Goal: Information Seeking & Learning: Learn about a topic

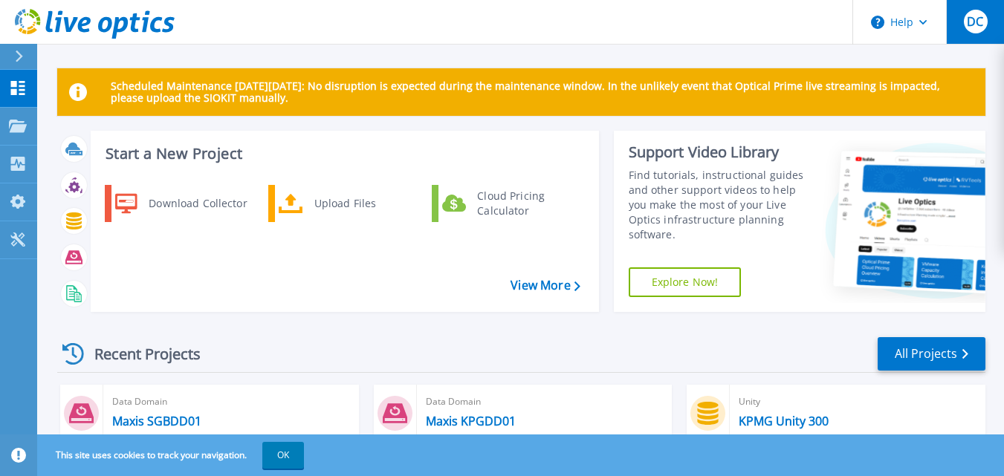
click at [981, 22] on span "DC" at bounding box center [975, 22] width 16 height 12
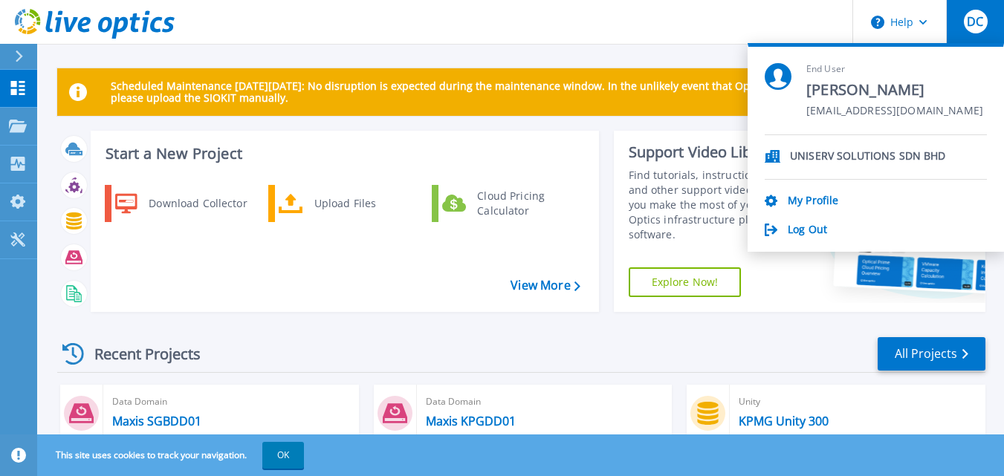
click at [982, 16] on span "DC" at bounding box center [975, 22] width 16 height 12
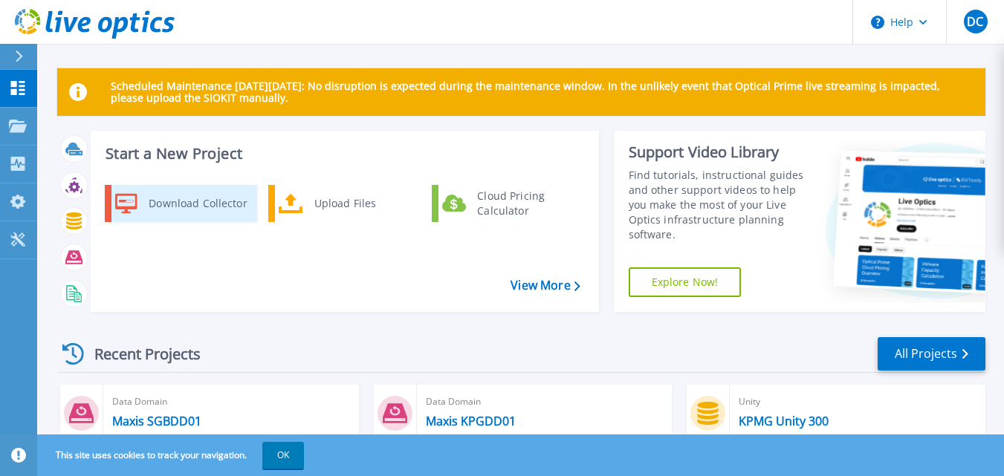
click at [206, 204] on div "Download Collector" at bounding box center [197, 204] width 112 height 30
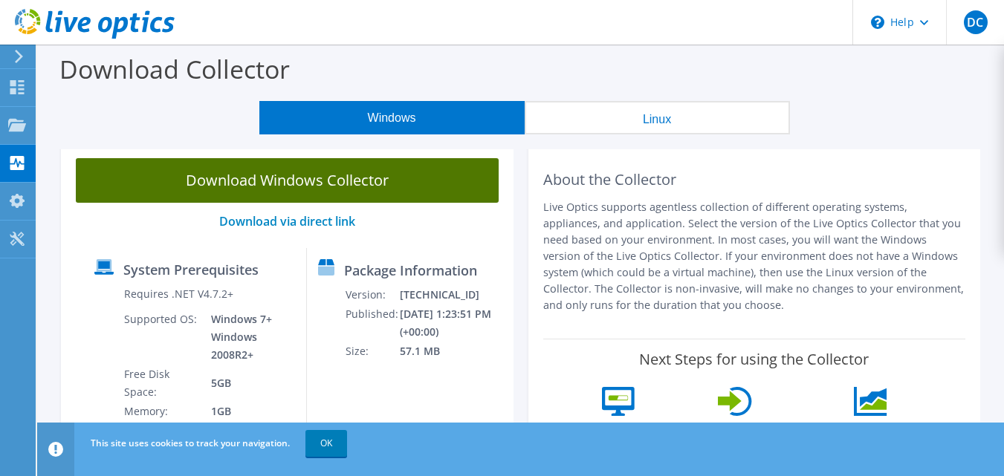
click at [290, 180] on link "Download Windows Collector" at bounding box center [287, 180] width 423 height 45
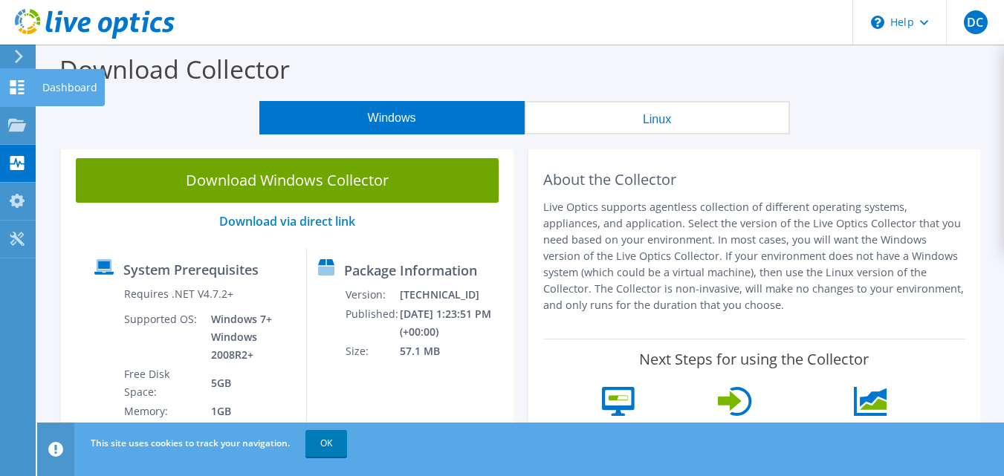
click at [17, 85] on icon at bounding box center [17, 87] width 18 height 14
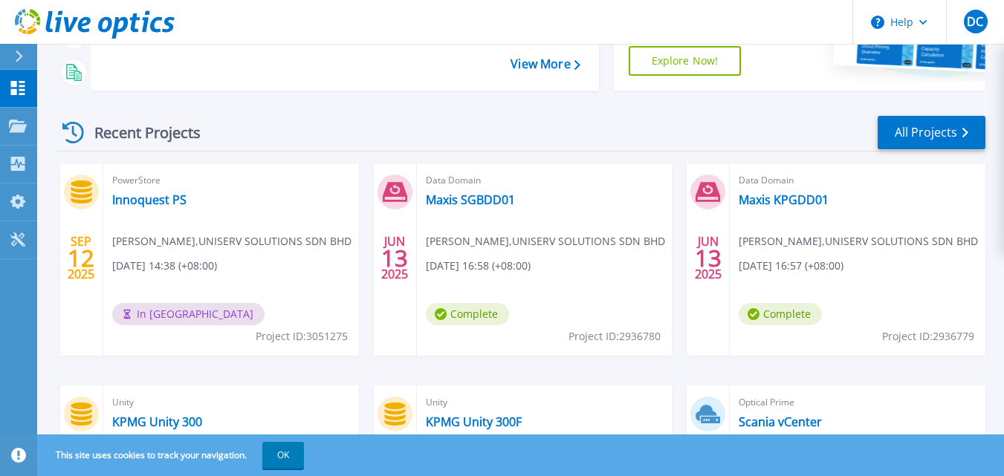
scroll to position [223, 0]
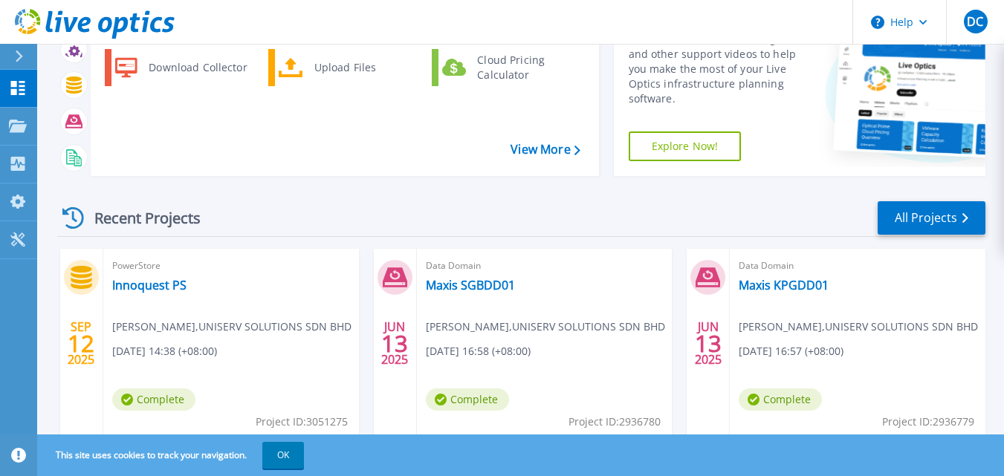
scroll to position [213, 0]
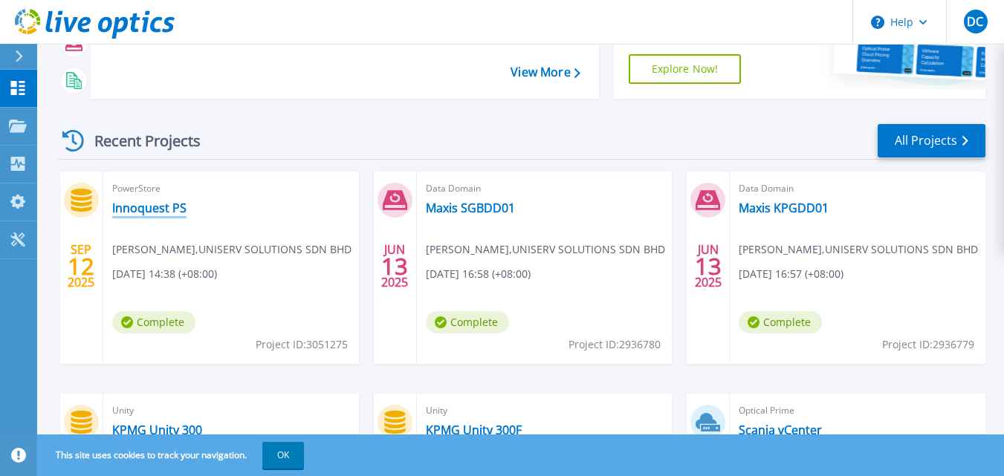
click at [158, 212] on link "Innoquest PS" at bounding box center [149, 208] width 74 height 15
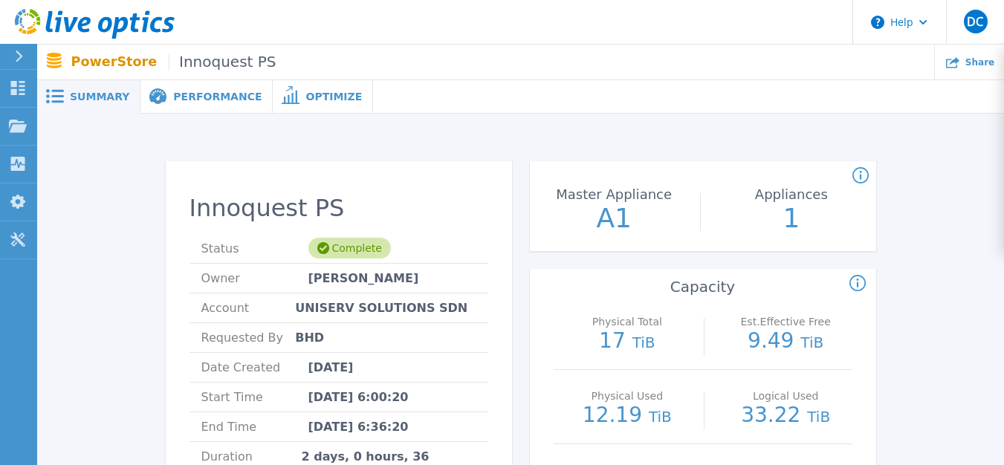
click at [190, 96] on span "Performance" at bounding box center [217, 96] width 88 height 10
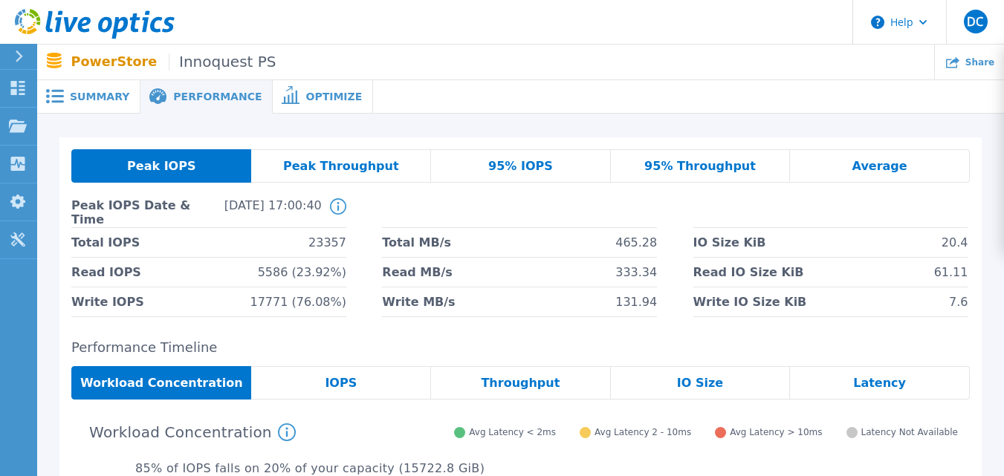
click at [305, 97] on span "Optimize" at bounding box center [333, 96] width 56 height 10
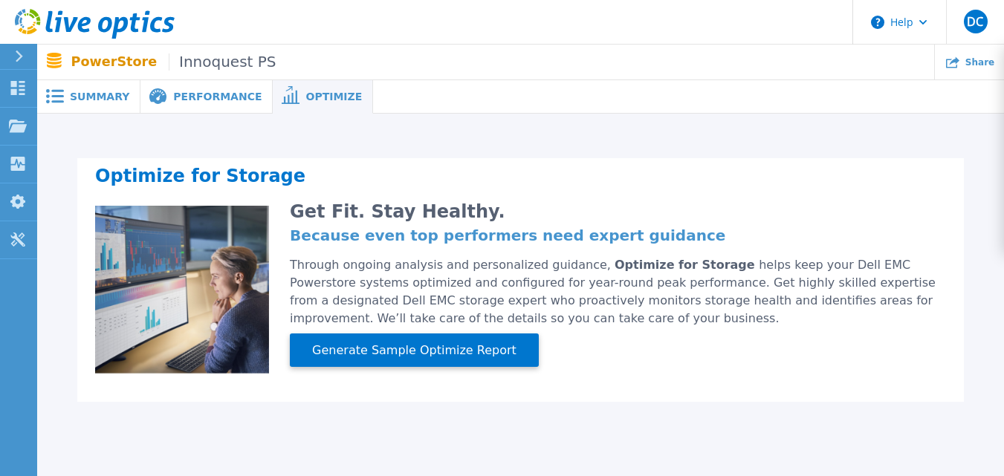
click at [91, 93] on span "Summary" at bounding box center [99, 96] width 59 height 10
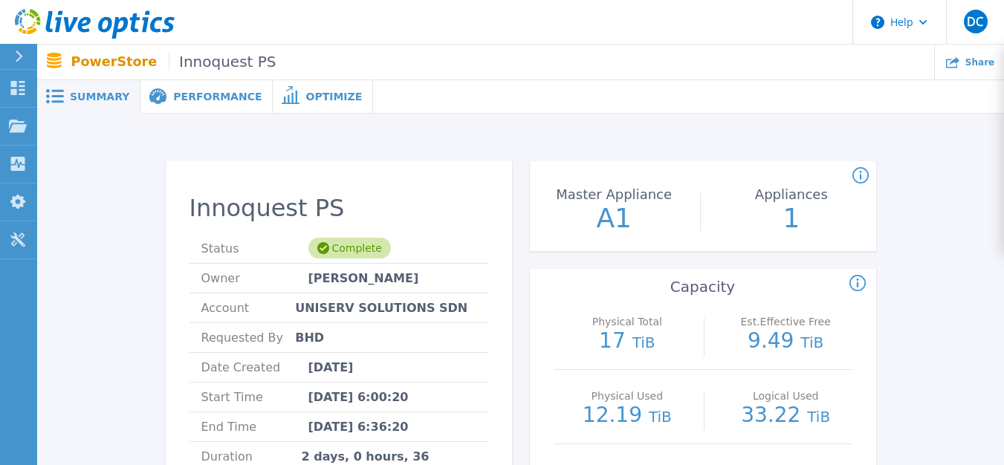
click at [85, 63] on p "PowerStore Innoquest PS" at bounding box center [173, 61] width 205 height 17
click at [20, 59] on icon at bounding box center [19, 57] width 8 height 12
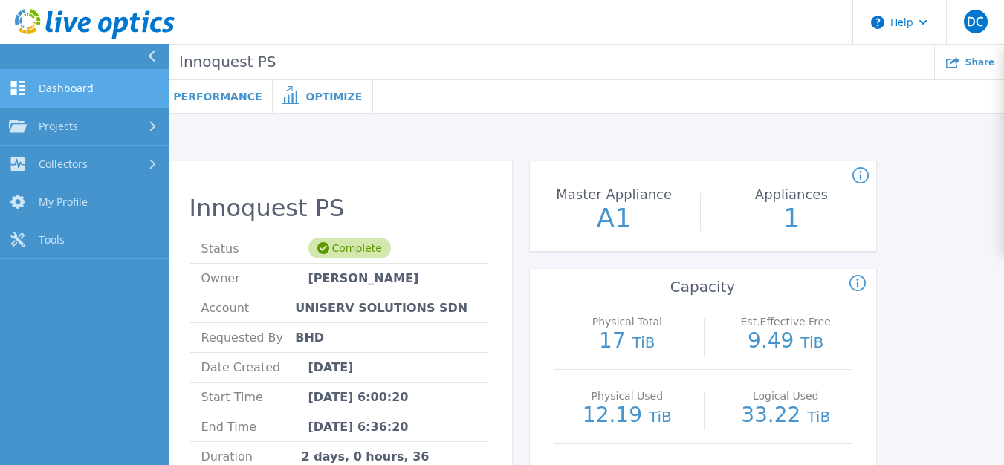
click at [71, 88] on span "Dashboard" at bounding box center [66, 88] width 55 height 13
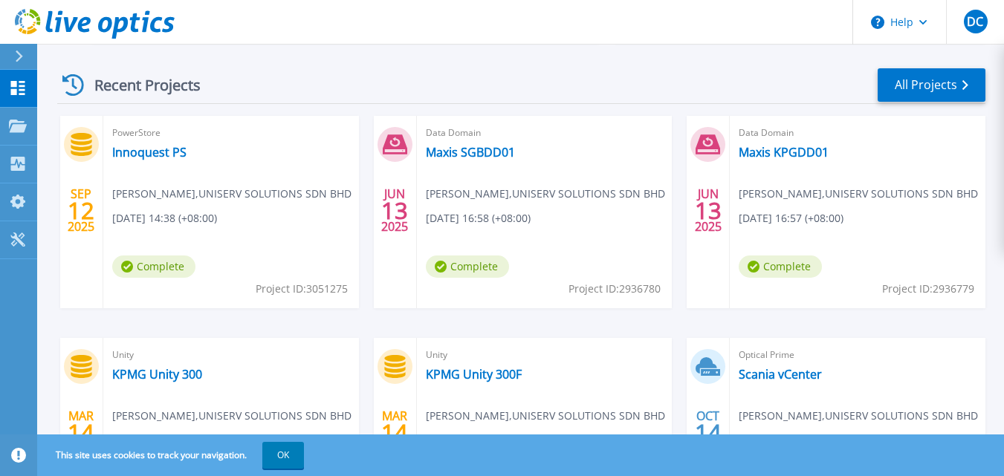
scroll to position [297, 0]
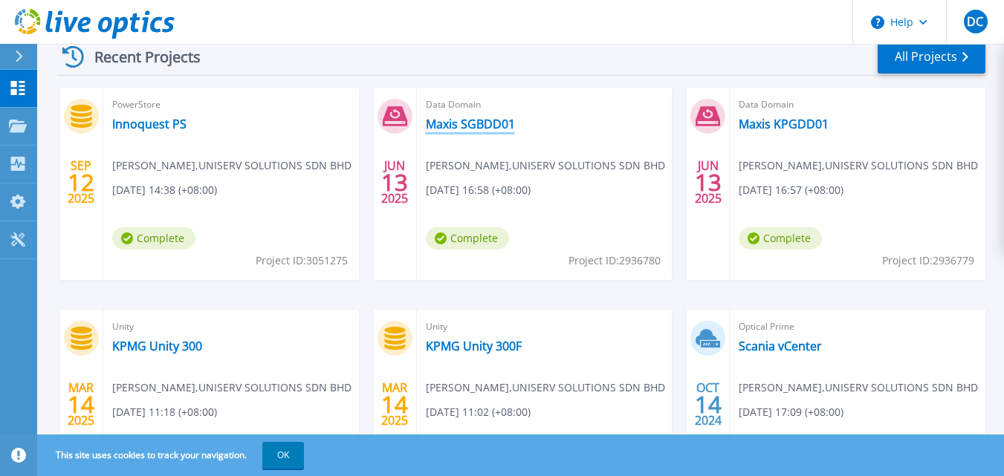
drag, startPoint x: 488, startPoint y: 124, endPoint x: 406, endPoint y: 179, distance: 98.5
click at [488, 125] on link "Maxis SGBDD01" at bounding box center [470, 124] width 89 height 15
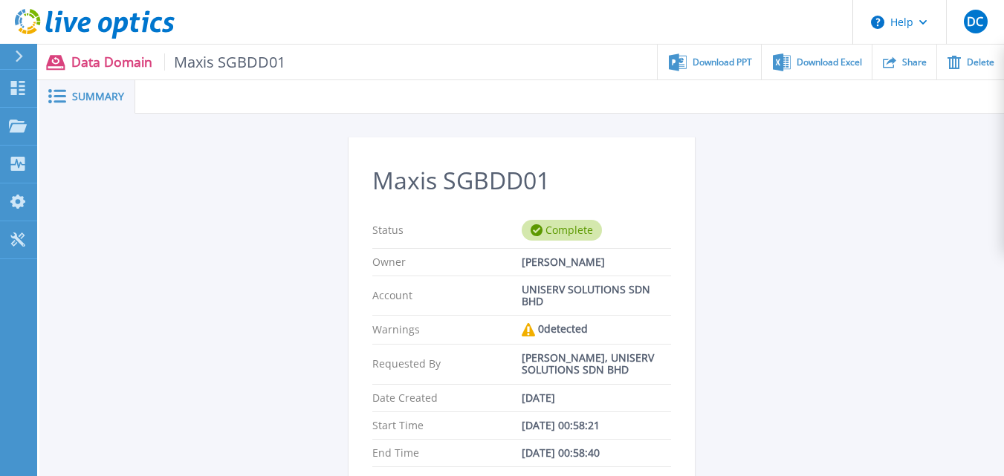
click at [18, 56] on icon at bounding box center [19, 57] width 8 height 12
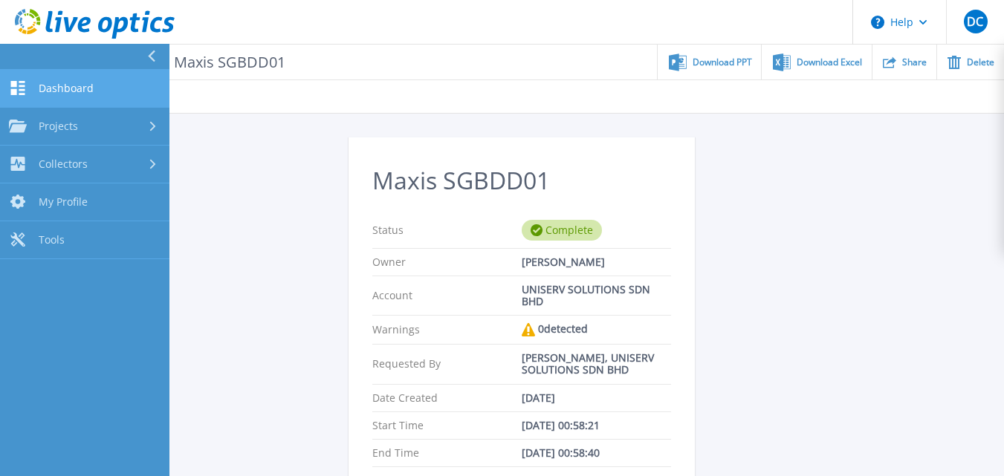
click at [62, 94] on span "Dashboard" at bounding box center [66, 88] width 55 height 13
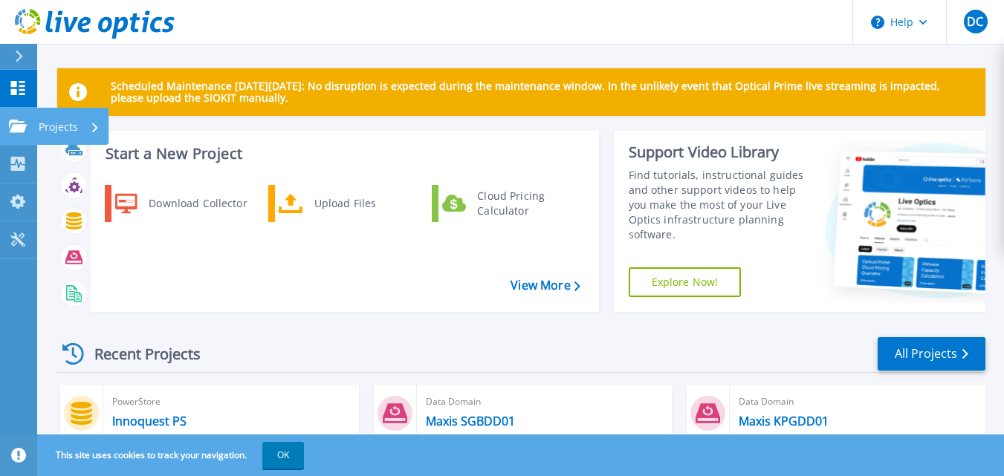
click at [13, 122] on icon at bounding box center [18, 126] width 18 height 13
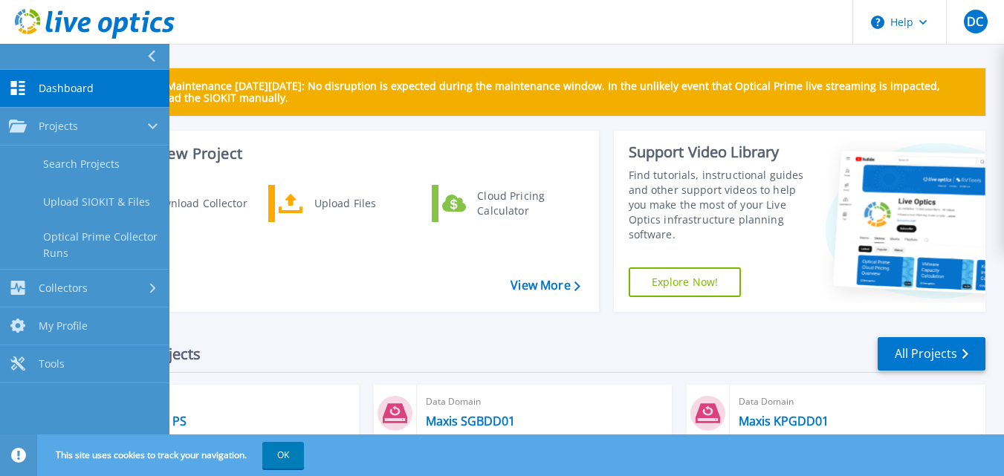
click at [59, 82] on span "Dashboard" at bounding box center [66, 88] width 55 height 13
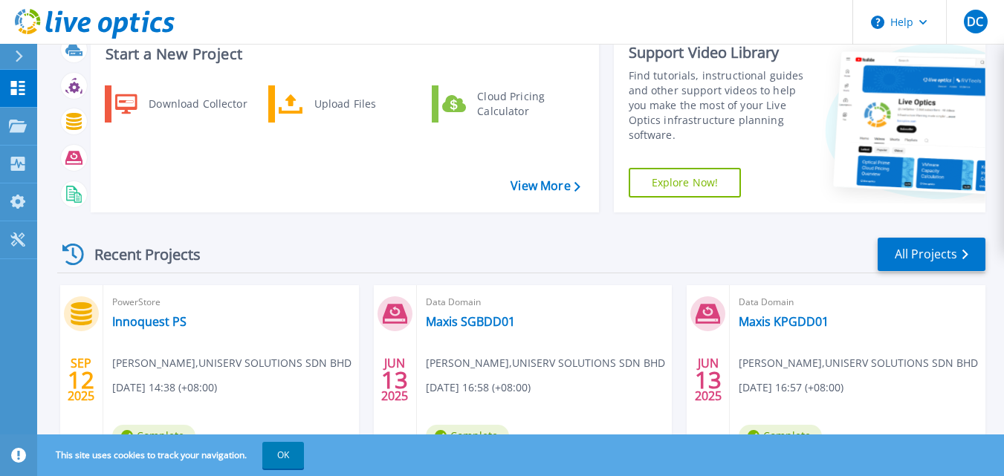
scroll to position [223, 0]
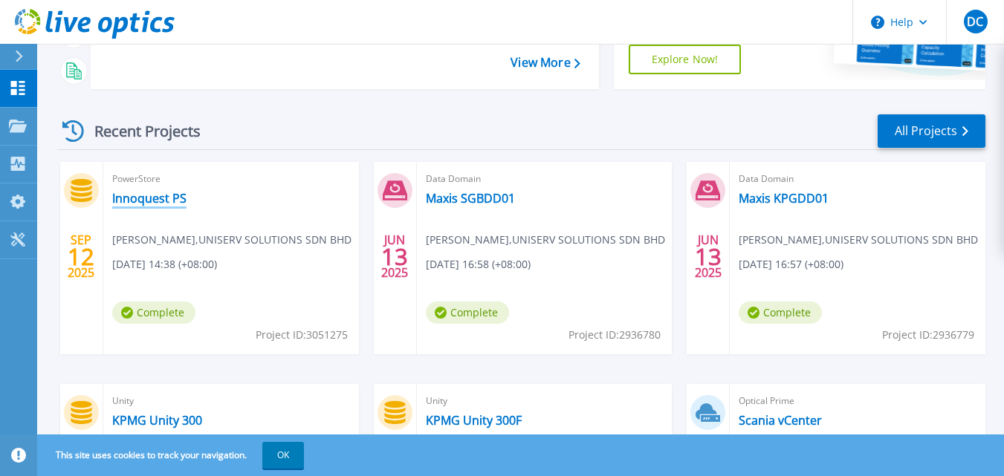
drag, startPoint x: 163, startPoint y: 201, endPoint x: 279, endPoint y: 238, distance: 121.7
click at [164, 201] on link "Innoquest PS" at bounding box center [149, 198] width 74 height 15
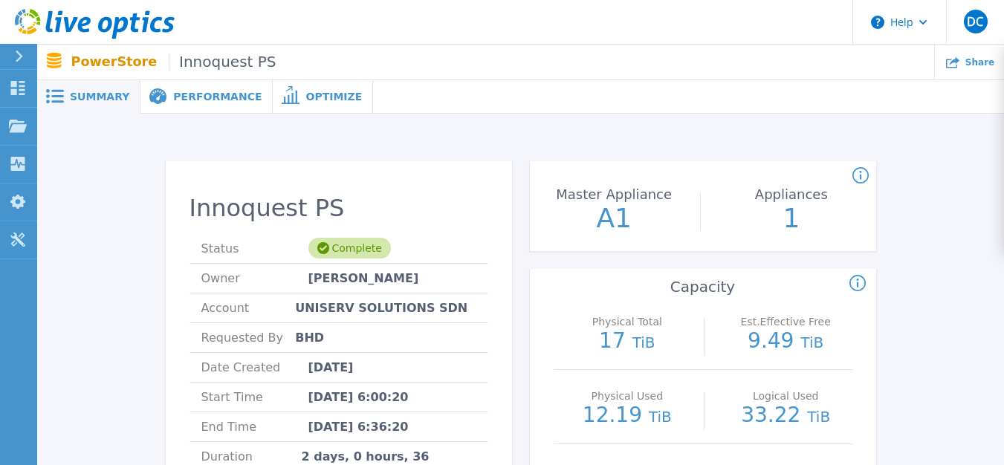
click at [305, 93] on span "Optimize" at bounding box center [333, 96] width 56 height 10
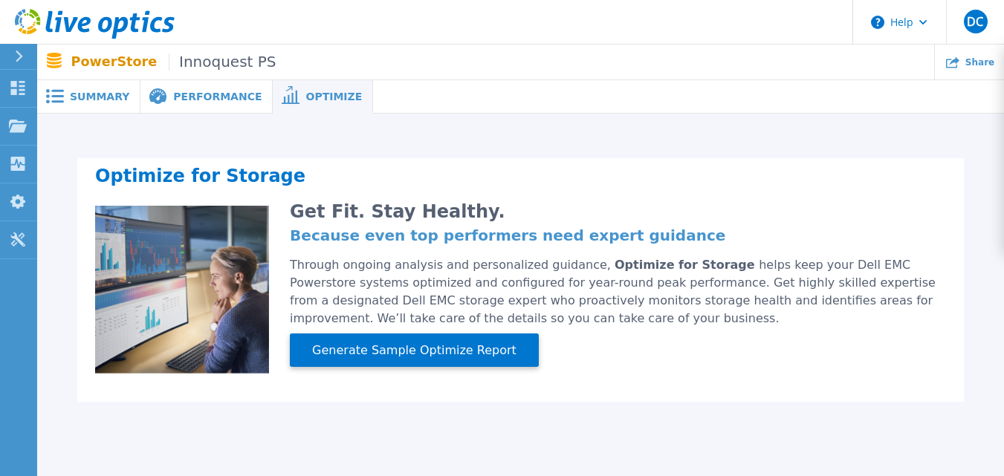
click at [213, 91] on span "Performance" at bounding box center [217, 96] width 88 height 10
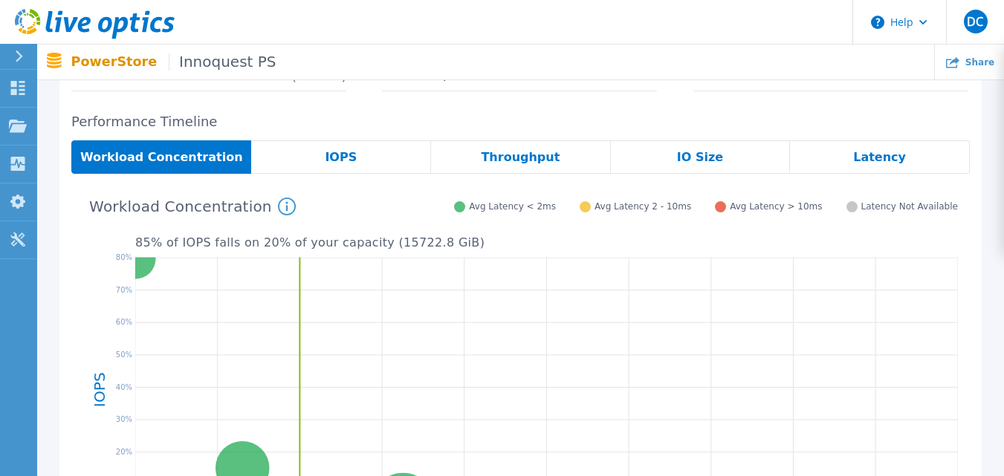
scroll to position [223, 0]
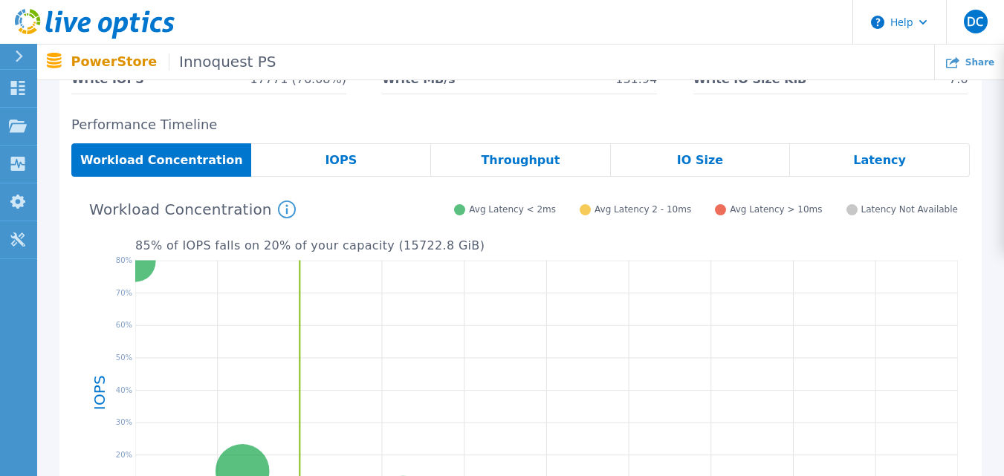
drag, startPoint x: 337, startPoint y: 156, endPoint x: 510, endPoint y: 167, distance: 173.5
click at [341, 156] on span "IOPS" at bounding box center [341, 161] width 32 height 12
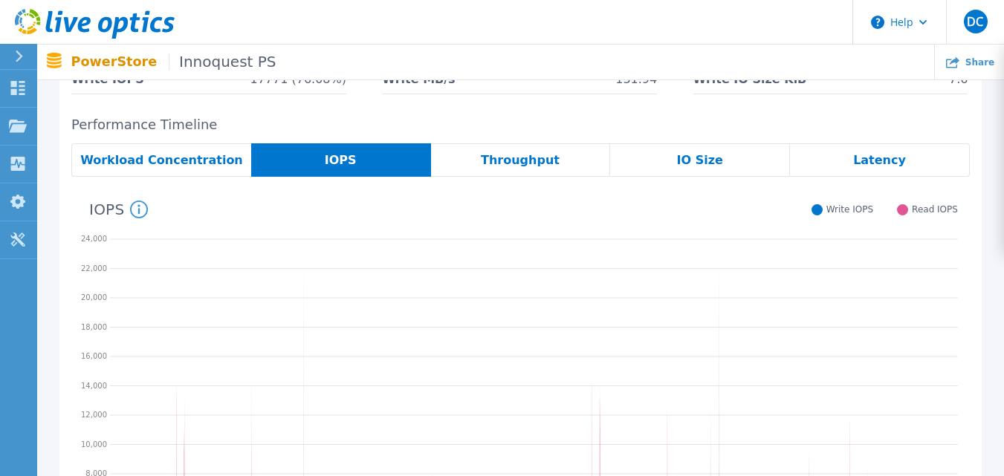
click at [517, 155] on span "Throughput" at bounding box center [520, 161] width 79 height 12
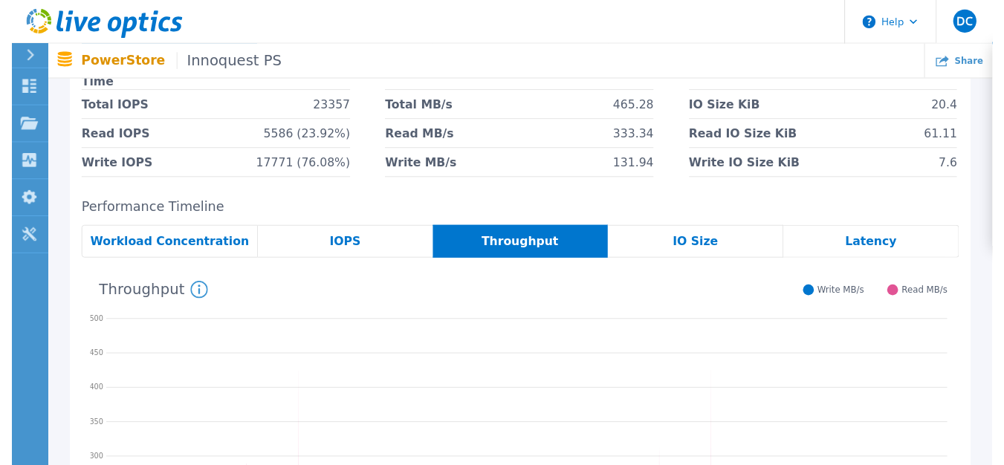
scroll to position [0, 0]
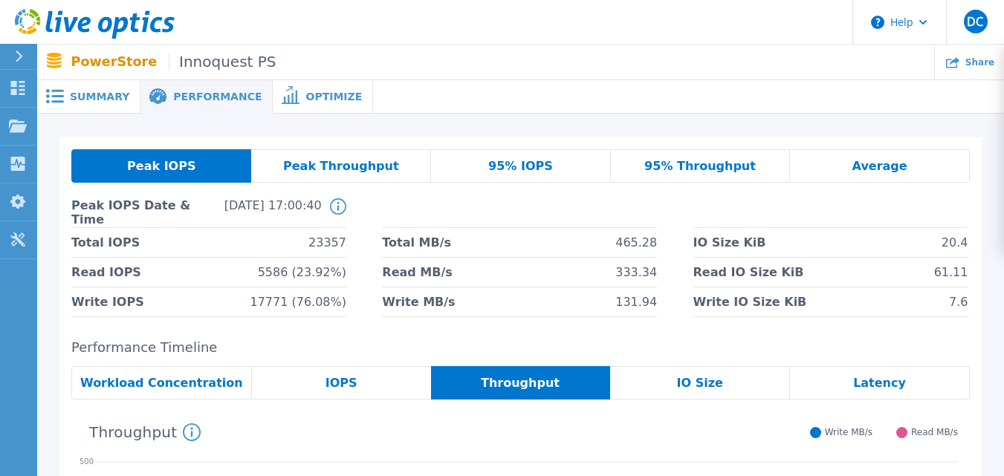
drag, startPoint x: 335, startPoint y: 168, endPoint x: 374, endPoint y: 173, distance: 39.7
click at [338, 166] on span "Peak Throughput" at bounding box center [341, 166] width 116 height 12
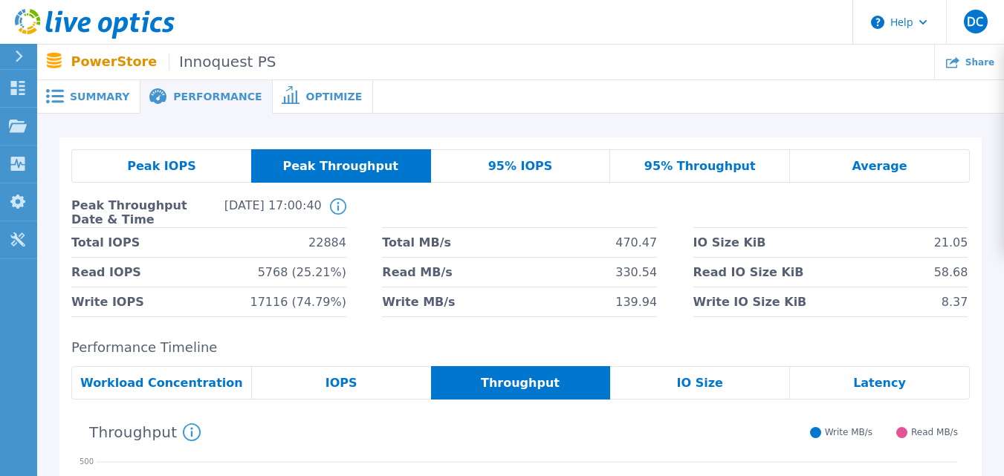
click at [568, 163] on div "95% IOPS" at bounding box center [521, 165] width 180 height 33
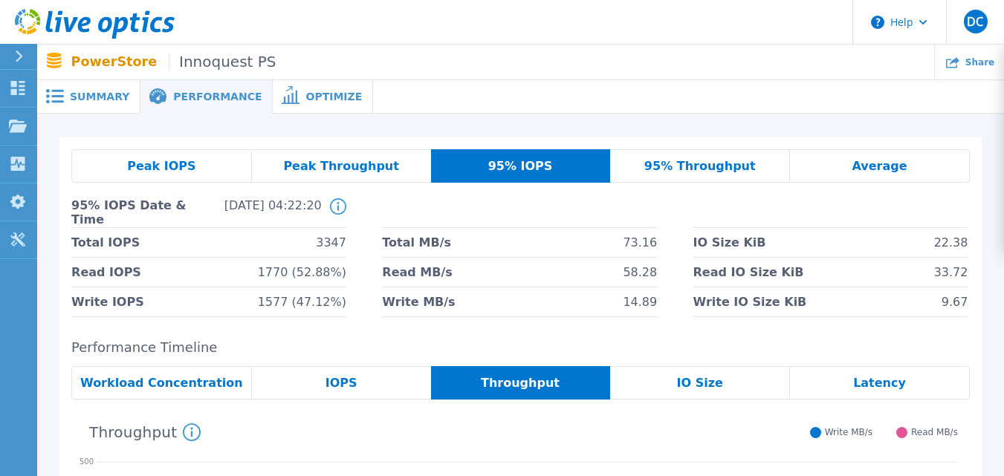
drag, startPoint x: 670, startPoint y: 170, endPoint x: 726, endPoint y: 166, distance: 55.8
click at [674, 167] on span "95% Throughput" at bounding box center [699, 166] width 111 height 12
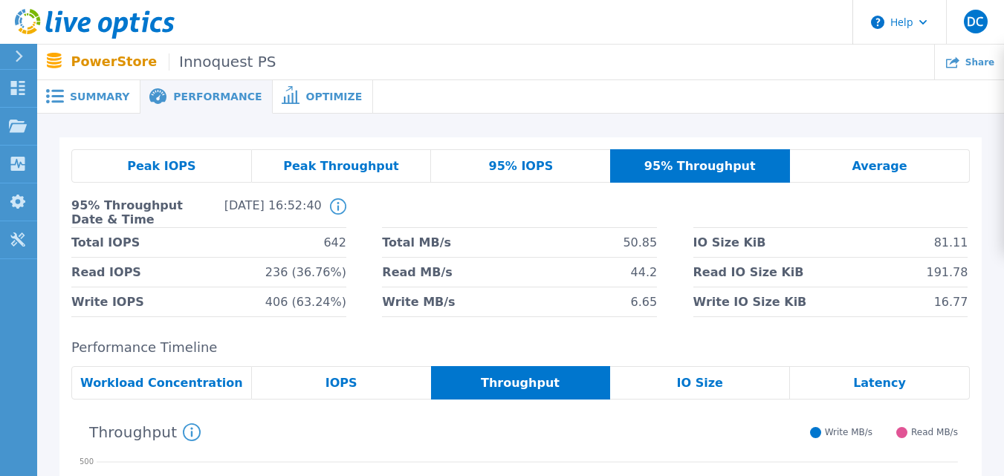
drag, startPoint x: 837, startPoint y: 168, endPoint x: 496, endPoint y: 160, distance: 340.3
click at [831, 168] on div "Average" at bounding box center [880, 165] width 180 height 33
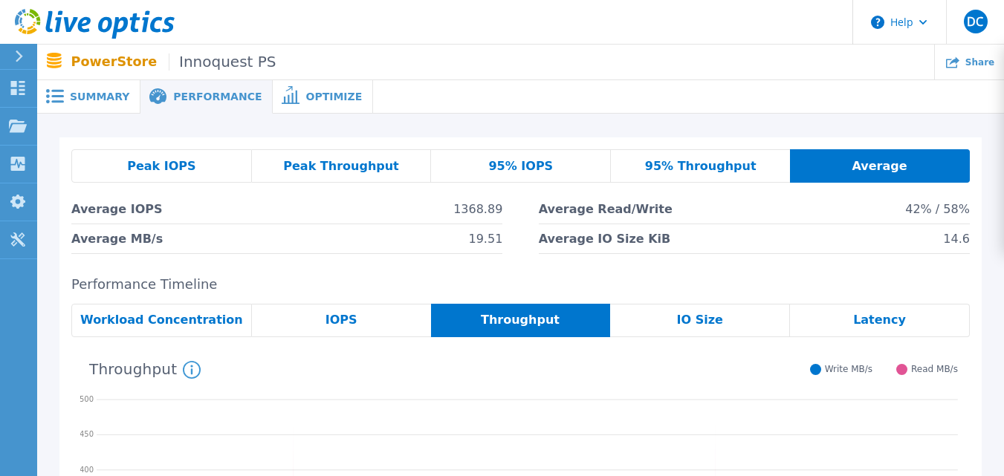
drag, startPoint x: 91, startPoint y: 96, endPoint x: 180, endPoint y: 129, distance: 94.5
click at [91, 96] on span "Summary" at bounding box center [99, 96] width 59 height 10
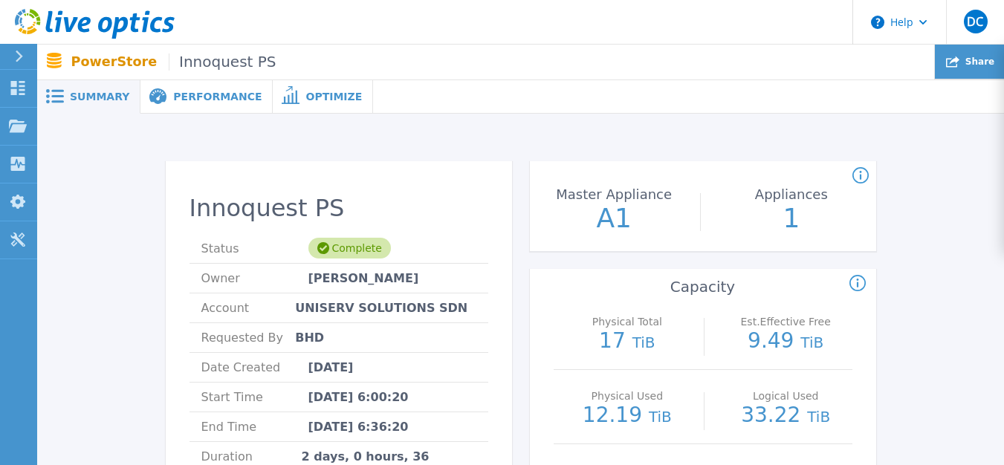
click at [984, 62] on span "Share" at bounding box center [979, 61] width 29 height 9
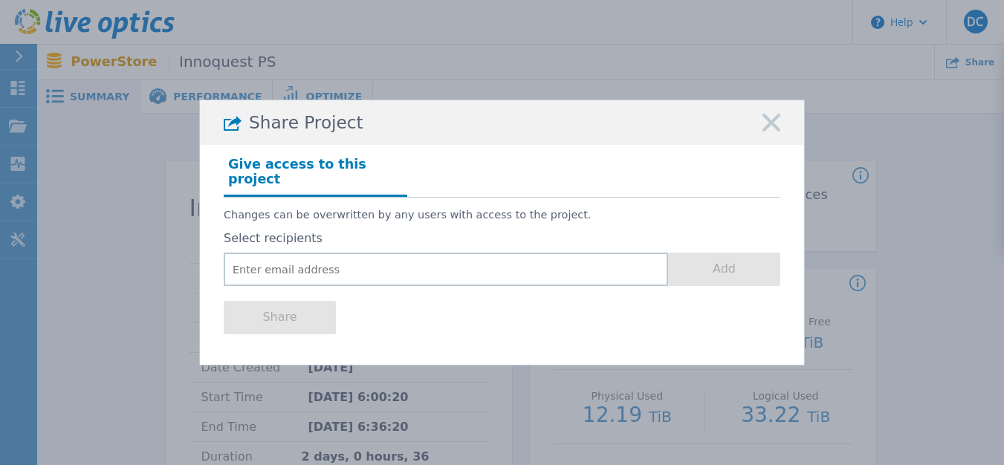
drag, startPoint x: 771, startPoint y: 131, endPoint x: 754, endPoint y: 137, distance: 18.3
click at [770, 131] on rect at bounding box center [770, 122] width 19 height 19
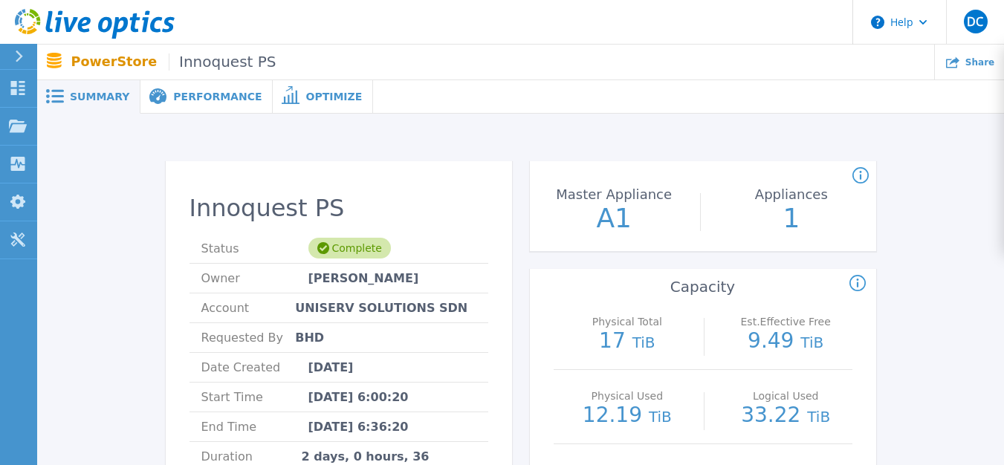
click at [91, 93] on span "Summary" at bounding box center [99, 96] width 59 height 10
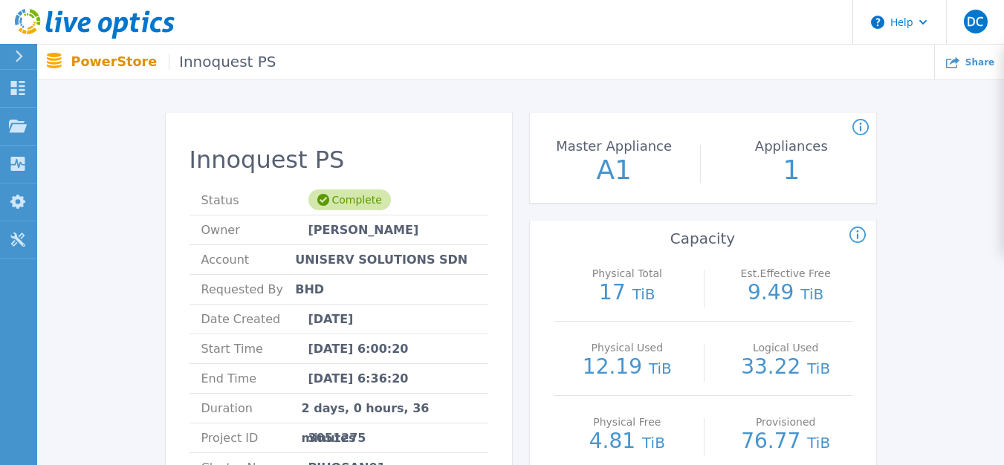
scroll to position [74, 0]
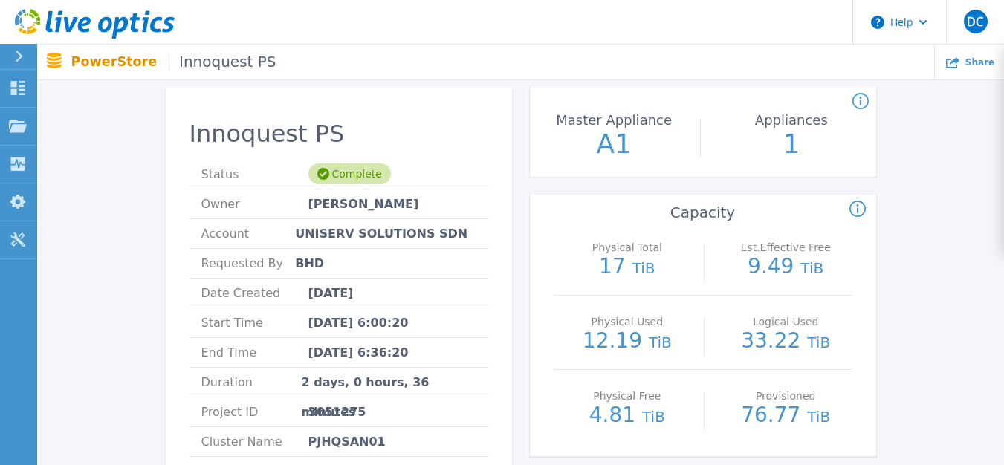
click at [859, 210] on icon at bounding box center [857, 210] width 16 height 18
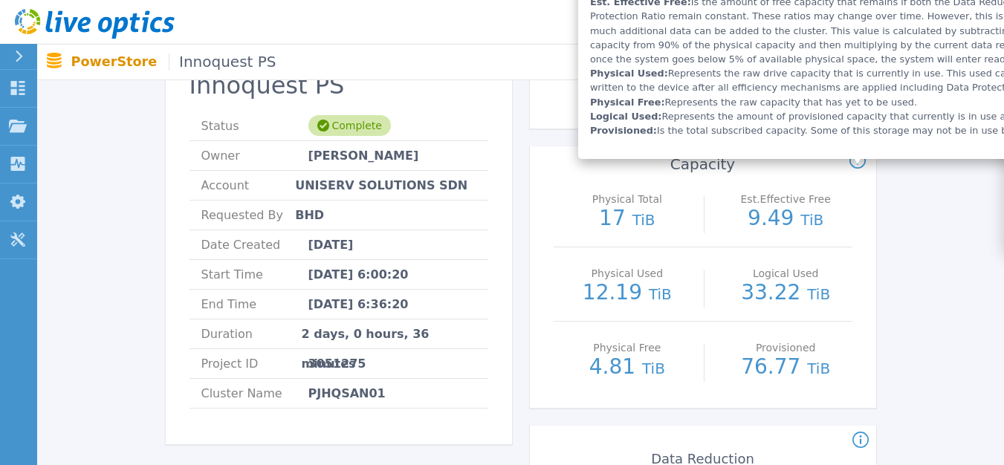
scroll to position [149, 0]
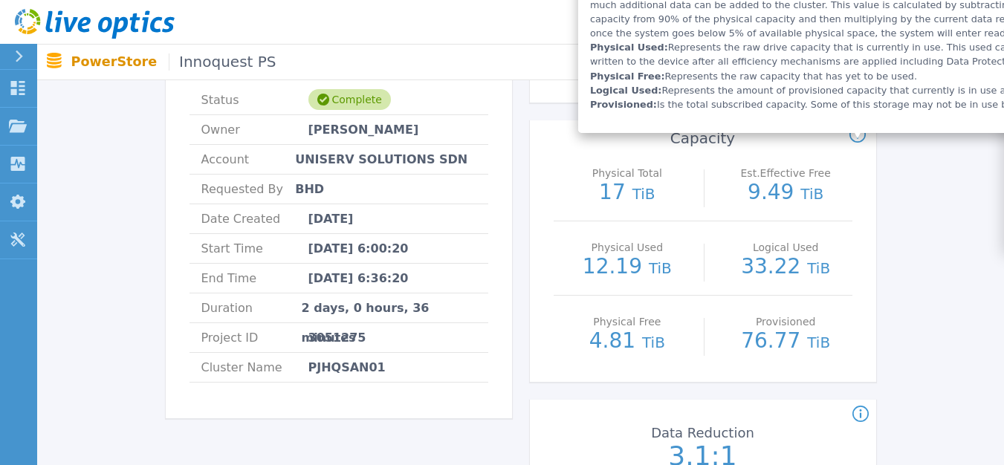
click at [861, 134] on icon at bounding box center [857, 135] width 16 height 18
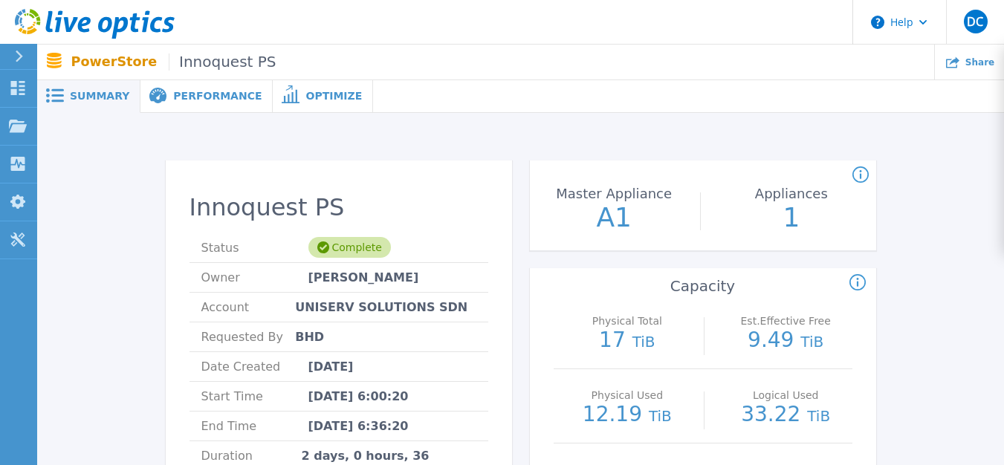
scroll to position [0, 0]
click at [51, 126] on p "Projects" at bounding box center [58, 127] width 39 height 39
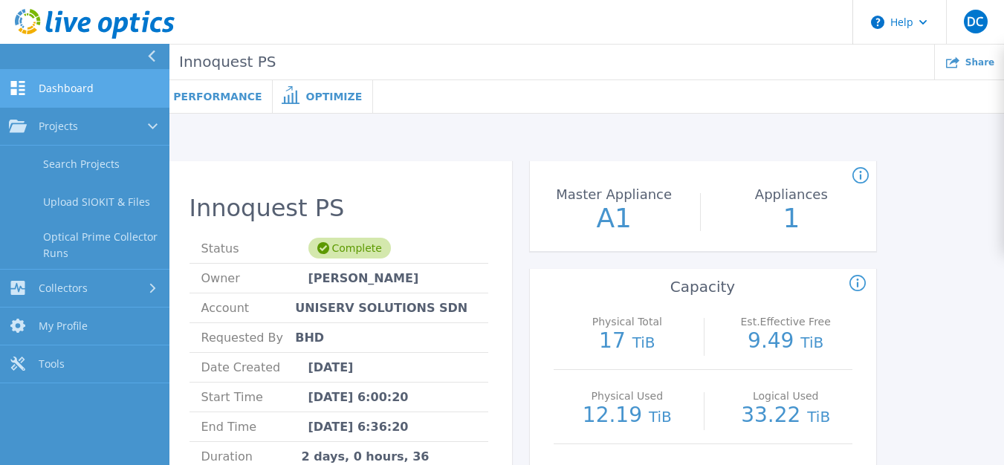
click at [71, 85] on span "Dashboard" at bounding box center [66, 88] width 55 height 13
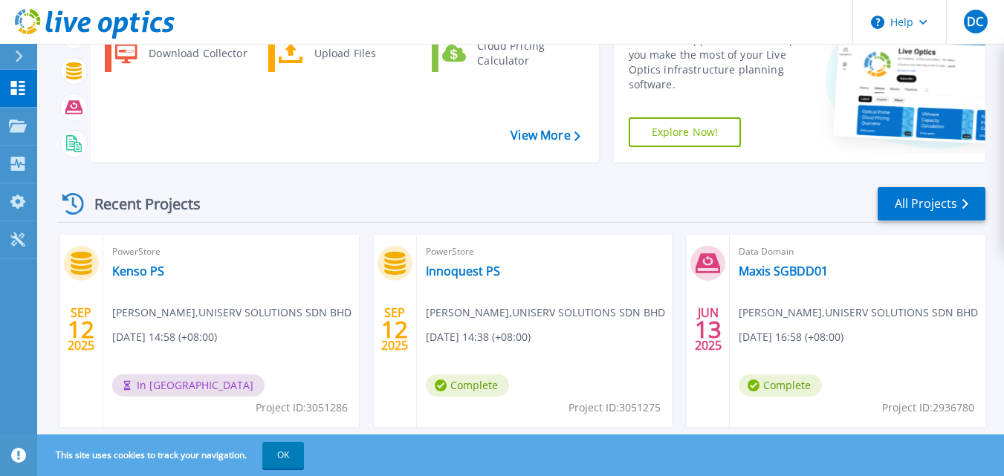
scroll to position [149, 0]
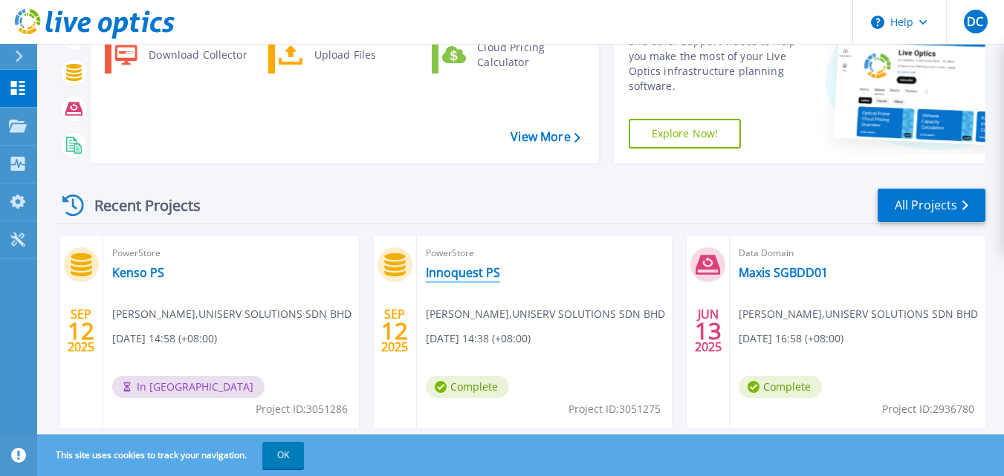
click at [451, 273] on link "Innoquest PS" at bounding box center [463, 272] width 74 height 15
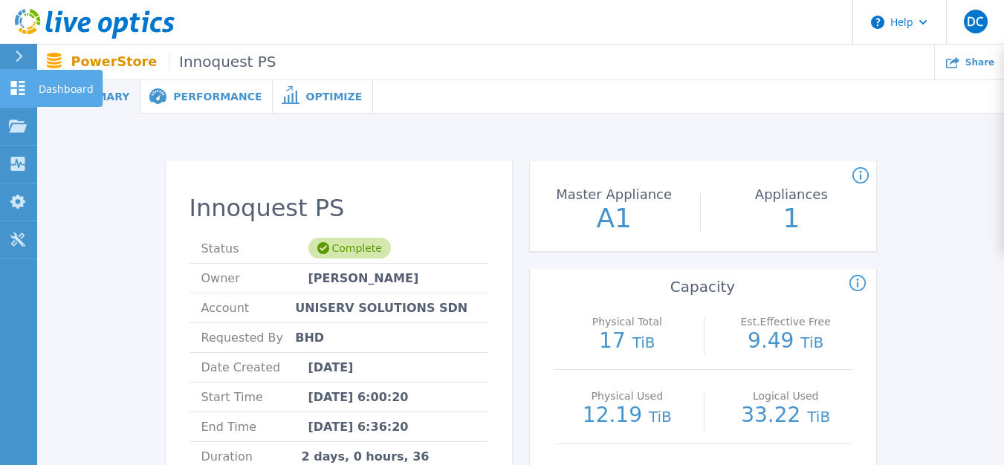
click at [52, 82] on p "Dashboard" at bounding box center [66, 89] width 55 height 39
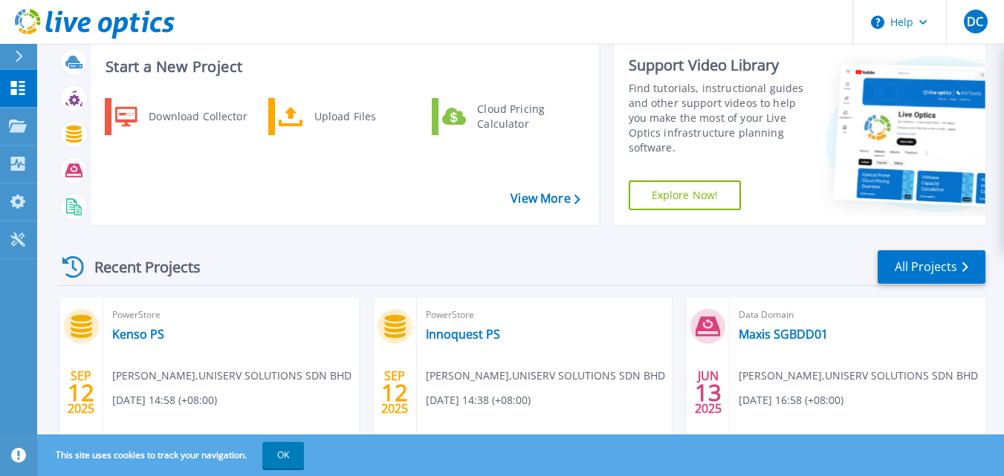
scroll to position [223, 0]
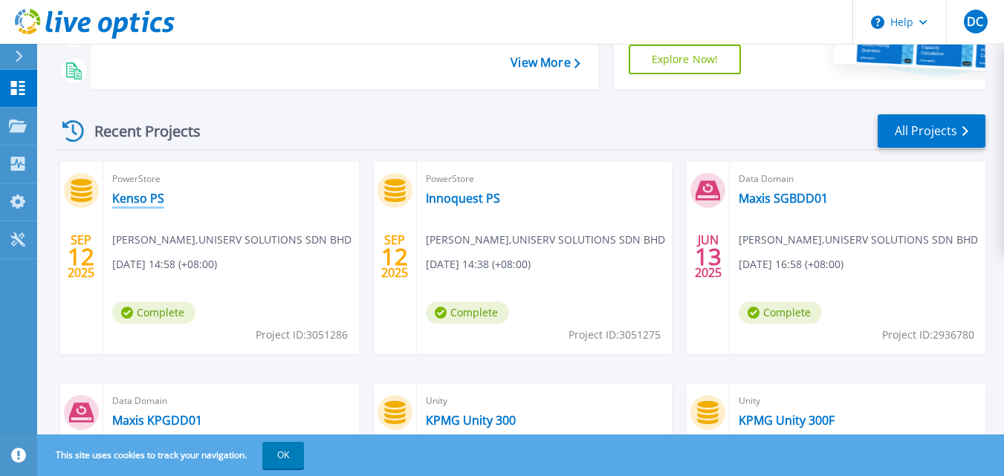
click at [143, 198] on link "Kenso PS" at bounding box center [138, 198] width 52 height 15
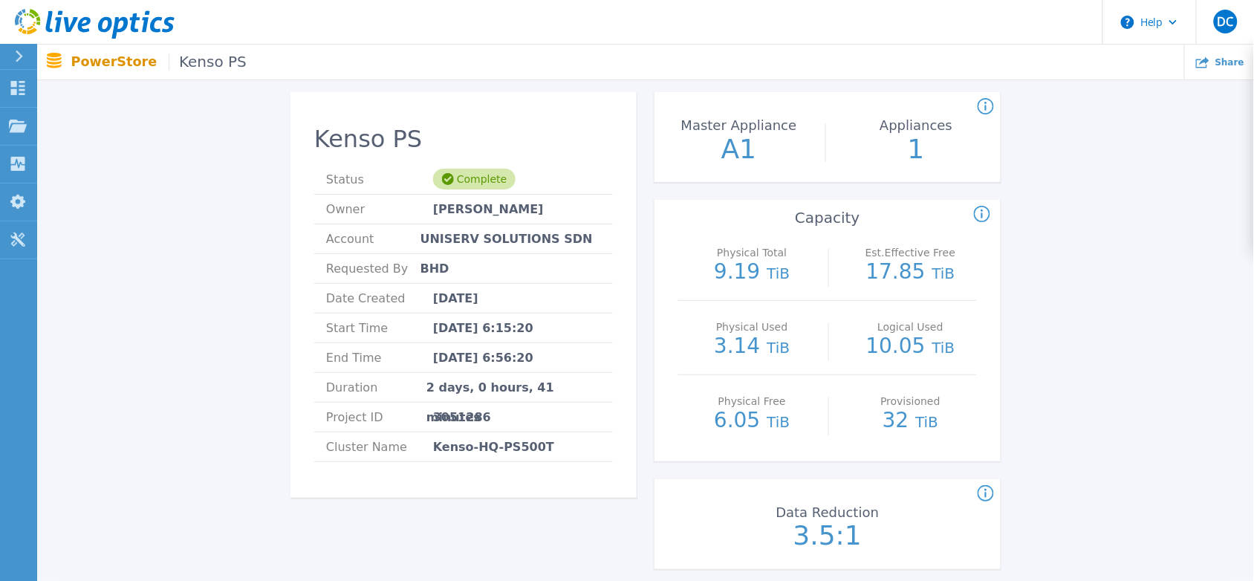
scroll to position [60, 0]
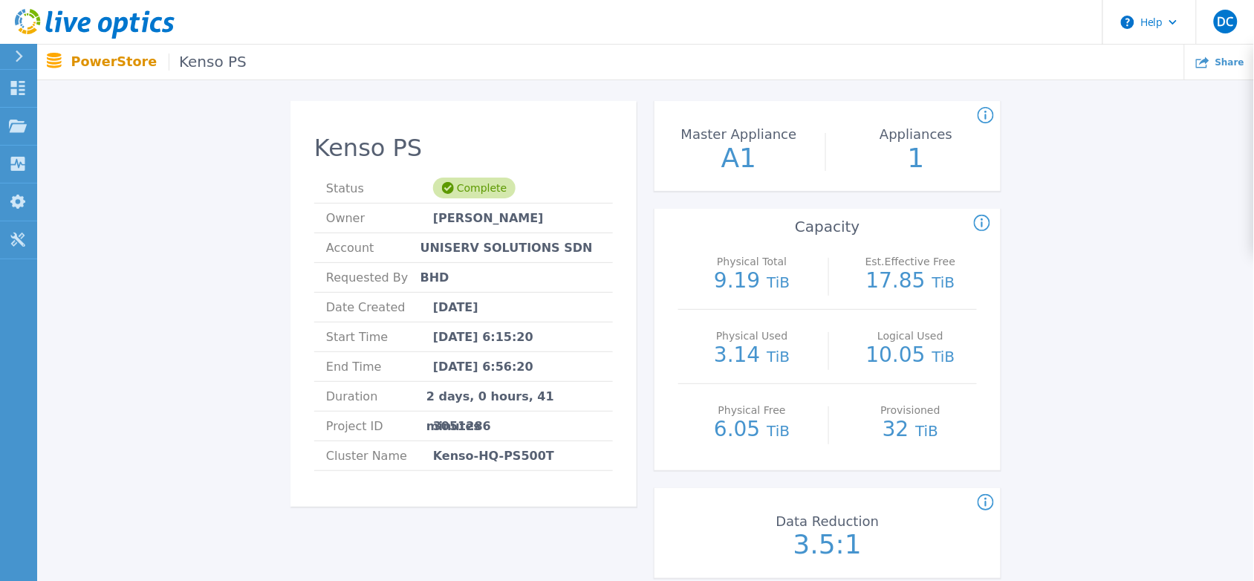
click at [1003, 288] on div "Kenso PS Status Complete Owner [PERSON_NAME] Account UNISERV SOLUTIONS SDN BHD …" at bounding box center [645, 571] width 1172 height 988
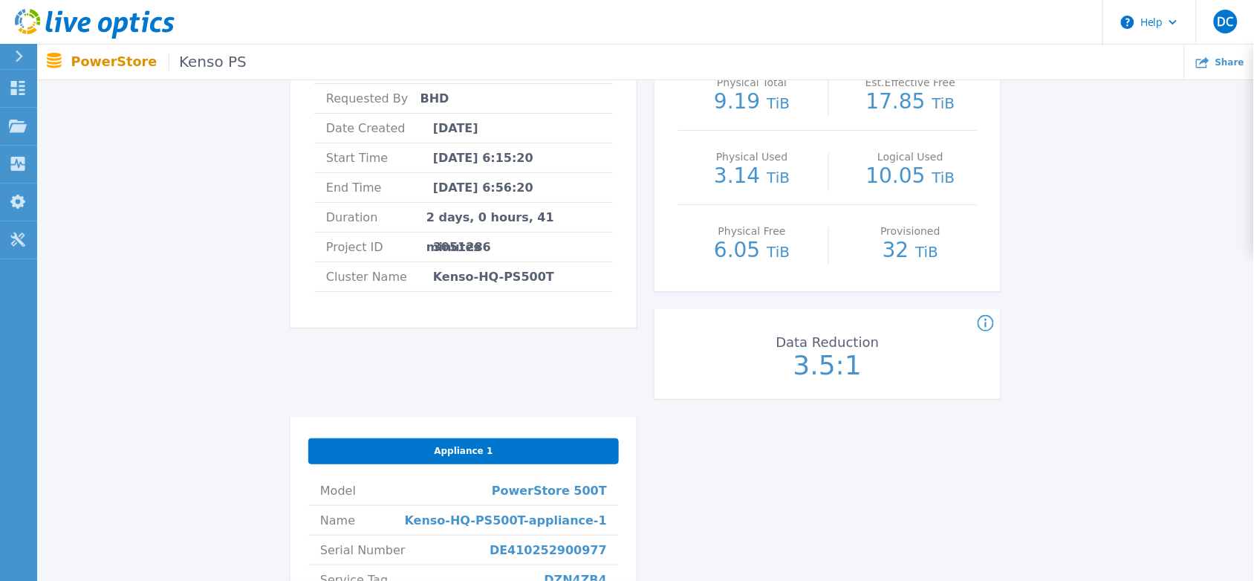
scroll to position [153, 0]
